Goal: Find specific page/section: Find specific page/section

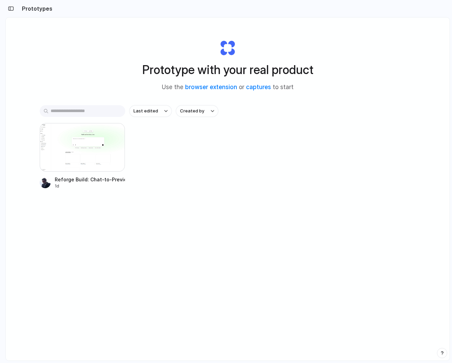
click at [278, 191] on div "Last edited Created by Reforge Build: Chat-to-Preview Layout 1d" at bounding box center [228, 168] width 377 height 126
